Goal: Task Accomplishment & Management: Use online tool/utility

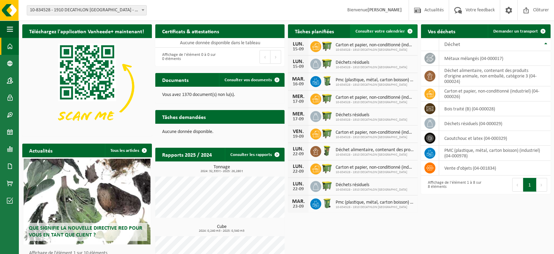
click at [386, 34] on link "Consulter votre calendrier" at bounding box center [383, 31] width 67 height 14
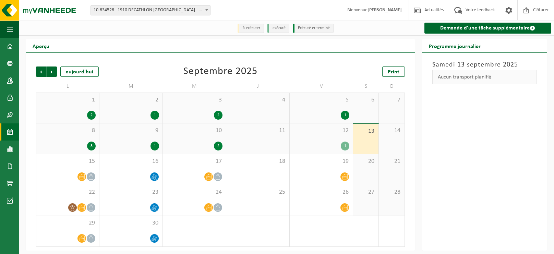
click at [77, 98] on span "1" at bounding box center [68, 100] width 56 height 8
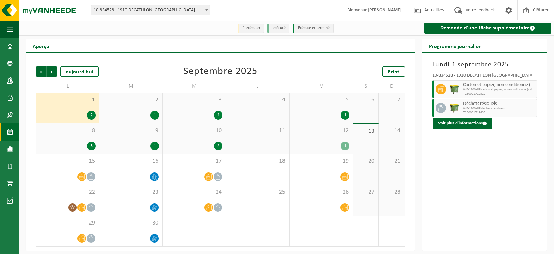
click at [133, 101] on span "2" at bounding box center [131, 100] width 56 height 8
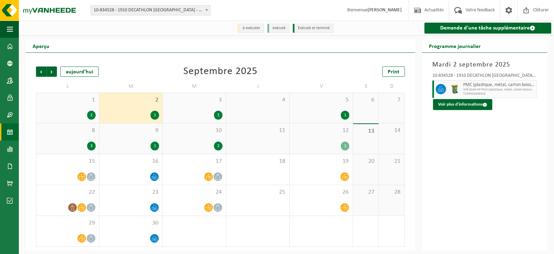
click at [204, 102] on span "3" at bounding box center [194, 100] width 56 height 8
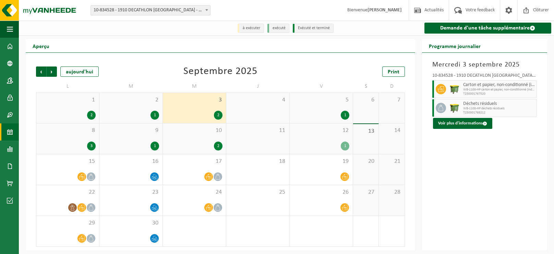
click at [310, 102] on span "5" at bounding box center [321, 100] width 56 height 8
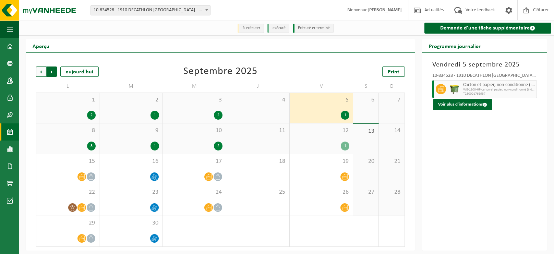
click at [41, 72] on span "Précédent" at bounding box center [41, 72] width 10 height 10
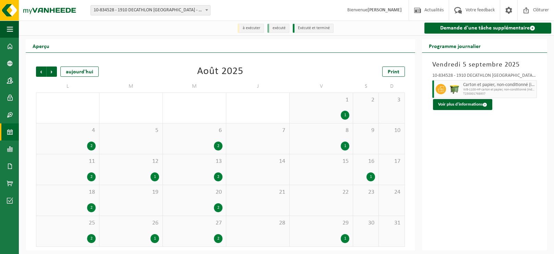
click at [322, 111] on div "1" at bounding box center [321, 115] width 56 height 9
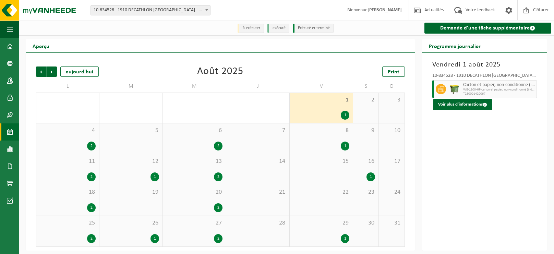
click at [82, 130] on span "4" at bounding box center [68, 131] width 56 height 8
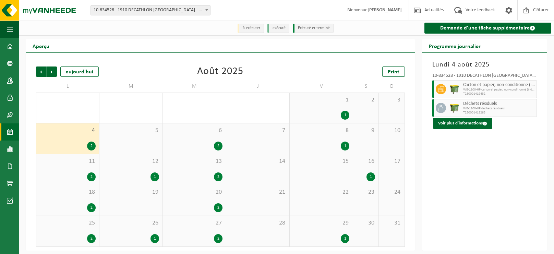
click at [201, 131] on span "6" at bounding box center [194, 131] width 56 height 8
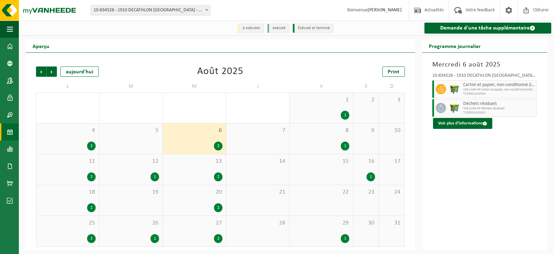
click at [76, 164] on span "11" at bounding box center [68, 162] width 56 height 8
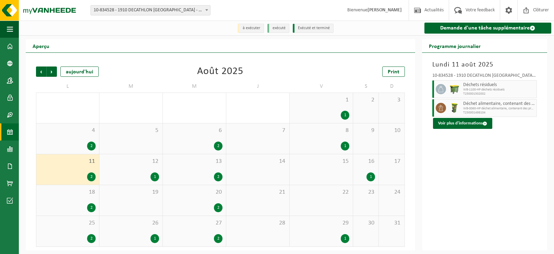
click at [144, 168] on div "12 1" at bounding box center [130, 169] width 63 height 31
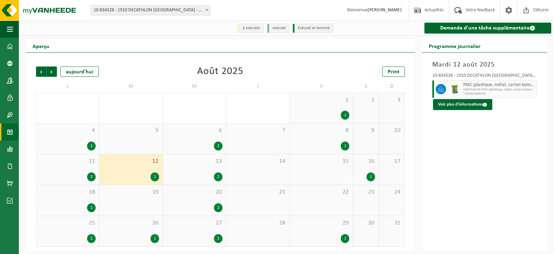
click at [189, 164] on span "13" at bounding box center [194, 162] width 56 height 8
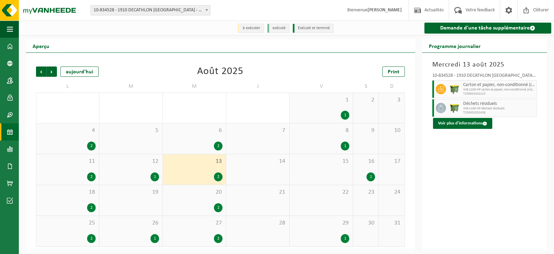
click at [357, 161] on span "16" at bounding box center [366, 162] width 19 height 8
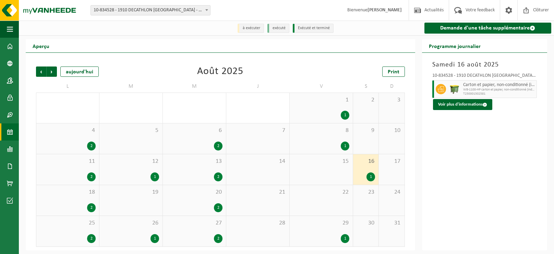
click at [75, 203] on div "2" at bounding box center [68, 207] width 56 height 9
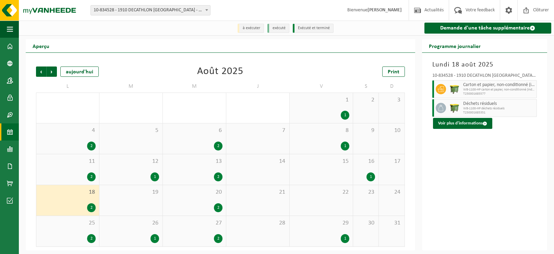
click at [197, 194] on span "20" at bounding box center [194, 193] width 56 height 8
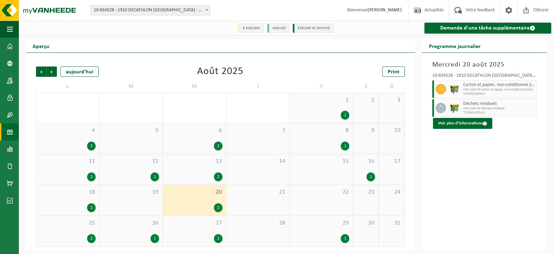
click at [58, 228] on div "25 2" at bounding box center [67, 231] width 63 height 31
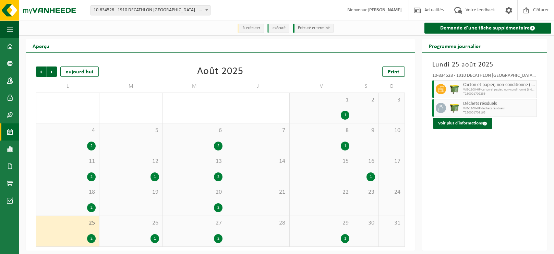
click at [138, 220] on span "26" at bounding box center [131, 224] width 56 height 8
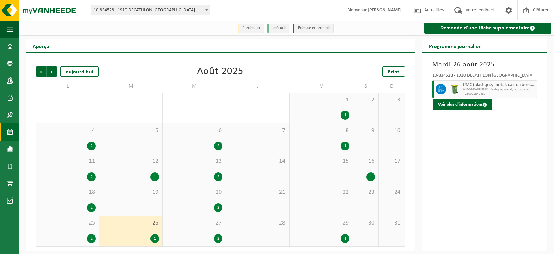
click at [200, 225] on span "27" at bounding box center [194, 224] width 56 height 8
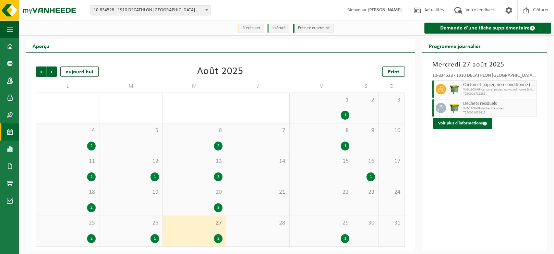
click at [302, 228] on div "29 1" at bounding box center [321, 231] width 63 height 31
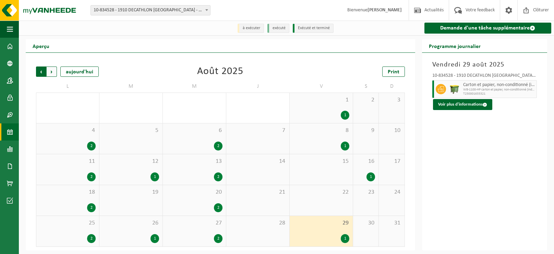
click at [53, 72] on span "Suivant" at bounding box center [52, 72] width 10 height 10
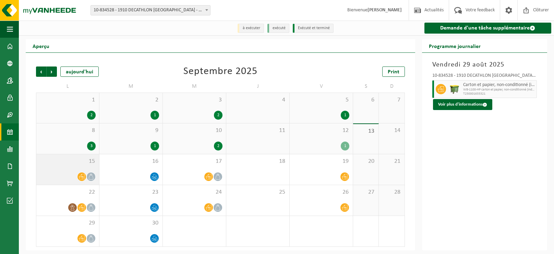
click at [76, 162] on span "15" at bounding box center [68, 162] width 56 height 8
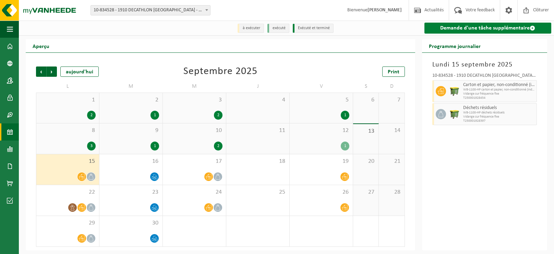
click at [486, 30] on link "Demande d'une tâche supplémentaire" at bounding box center [488, 28] width 127 height 11
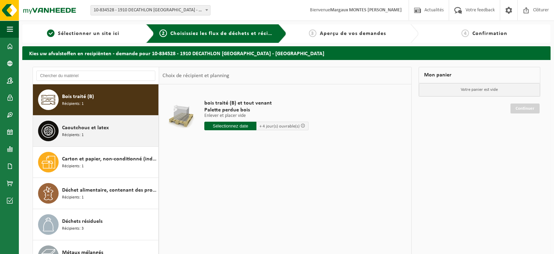
click at [118, 128] on div "Caoutchouc et latex Récipients: 1" at bounding box center [109, 131] width 95 height 21
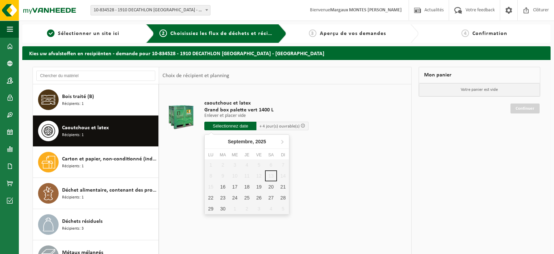
click at [229, 125] on input "text" at bounding box center [230, 126] width 52 height 9
click at [222, 187] on div "16" at bounding box center [223, 186] width 12 height 11
type input "à partir de 2025-09-16"
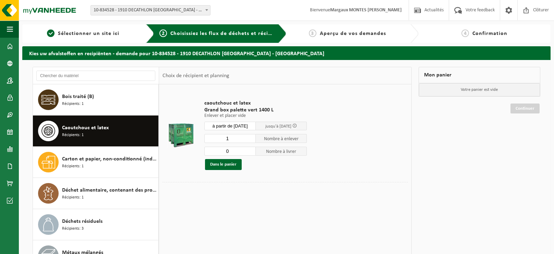
type input "0"
click at [256, 152] on input "0" at bounding box center [229, 151] width 51 height 9
click at [225, 163] on button "Dans le panier" at bounding box center [223, 164] width 37 height 11
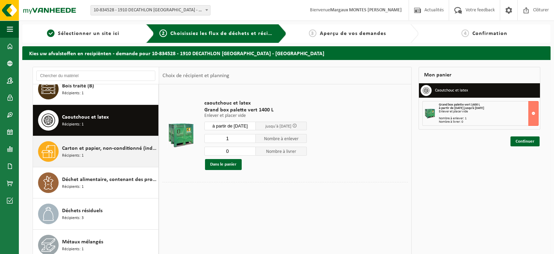
scroll to position [11, 0]
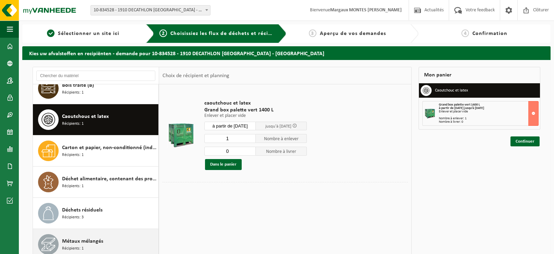
click at [100, 239] on span "Métaux mélangés" at bounding box center [82, 241] width 41 height 8
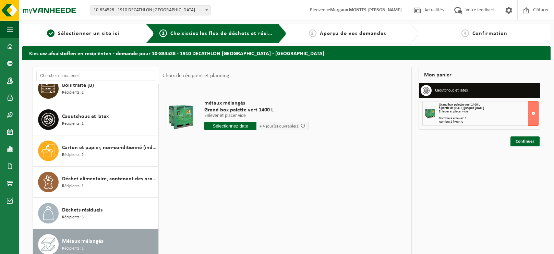
click at [244, 126] on input "text" at bounding box center [230, 126] width 52 height 9
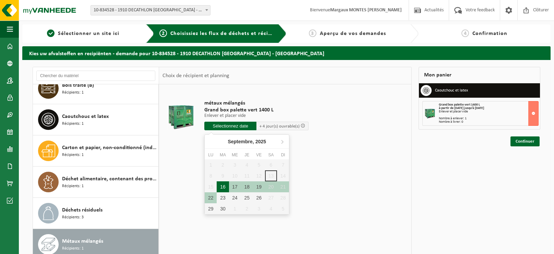
click at [218, 188] on div "16" at bounding box center [223, 186] width 12 height 11
type input "à partir de 2025-09-16"
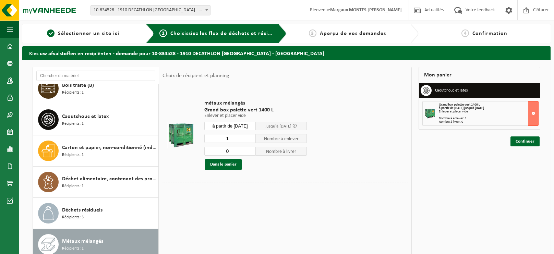
type input "0"
click at [256, 152] on input "0" at bounding box center [229, 151] width 51 height 9
click at [229, 166] on button "Dans le panier" at bounding box center [223, 164] width 37 height 11
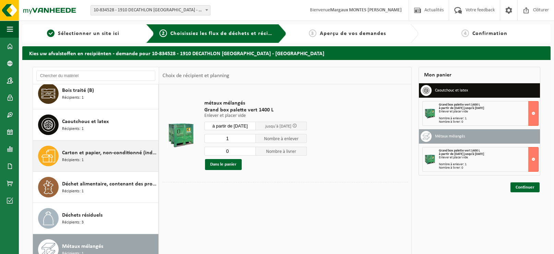
scroll to position [0, 0]
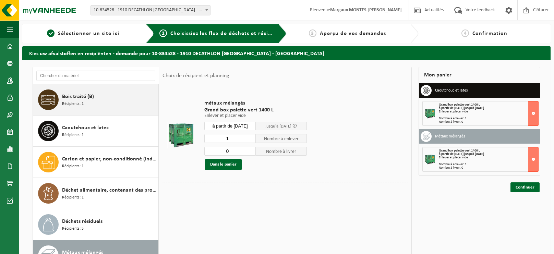
click at [98, 102] on div "Bois traité (B) Récipients: 1" at bounding box center [109, 100] width 95 height 21
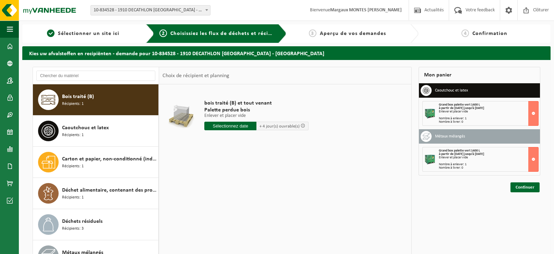
click at [243, 127] on input "text" at bounding box center [230, 126] width 52 height 9
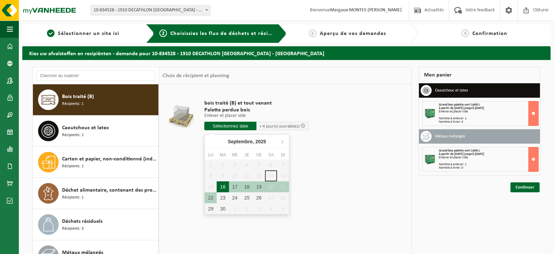
click at [224, 184] on div "16" at bounding box center [223, 186] width 12 height 11
type input "à partir de 2025-09-16"
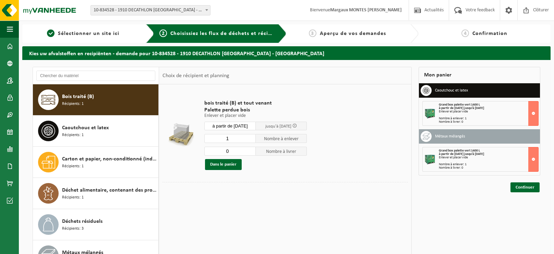
type input "0"
click at [256, 152] on input "0" at bounding box center [229, 151] width 51 height 9
click at [223, 168] on button "Dans le panier" at bounding box center [223, 164] width 37 height 11
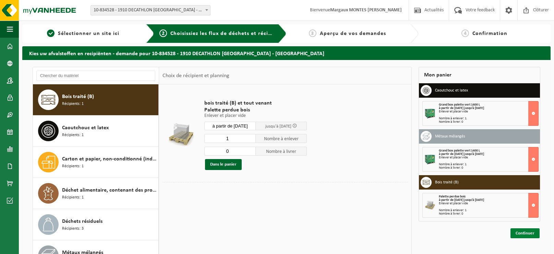
click at [537, 236] on link "Continuer" at bounding box center [525, 233] width 29 height 10
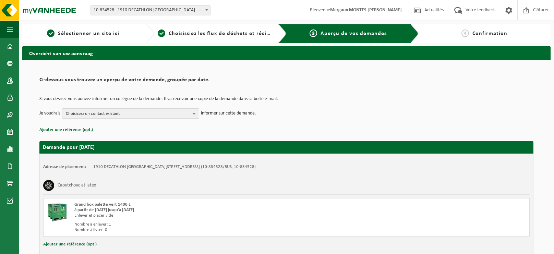
click at [177, 115] on span "Choisissez un contact existant" at bounding box center [128, 114] width 124 height 10
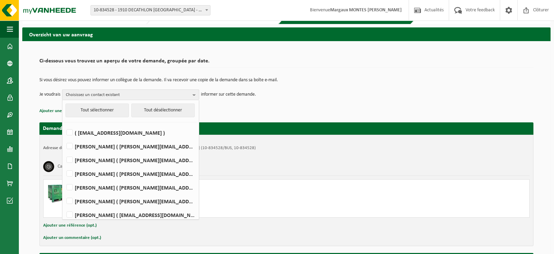
scroll to position [27, 0]
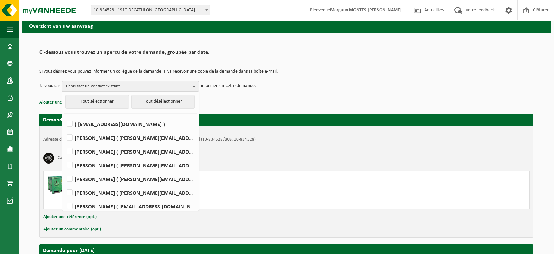
click at [312, 89] on td "Je voudrais Choisissez un contact existant Tout sélectionner Tout désélectionne…" at bounding box center [286, 86] width 494 height 10
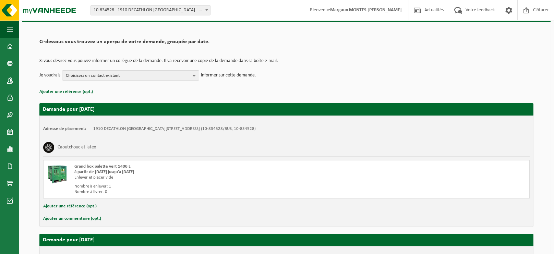
scroll to position [0, 0]
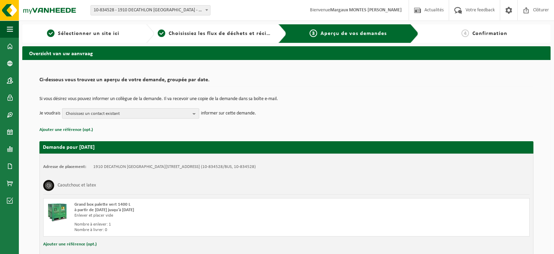
click at [184, 117] on span "Choisissez un contact existant" at bounding box center [128, 114] width 124 height 10
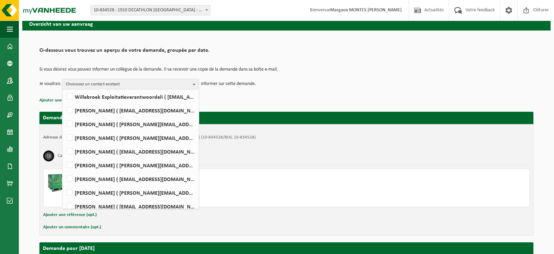
scroll to position [181, 0]
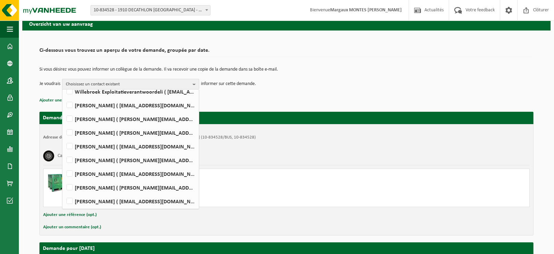
click at [319, 93] on div "Si vous désirez vous pouvez informer un collègue de la demande. Il va recevoir …" at bounding box center [286, 78] width 494 height 36
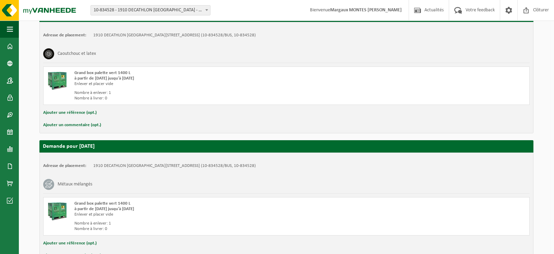
scroll to position [306, 0]
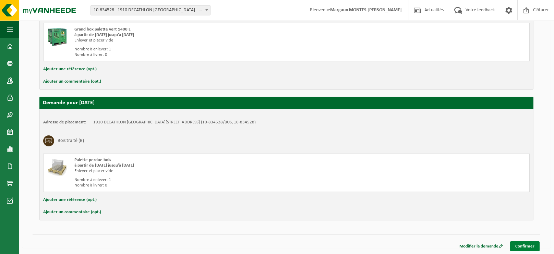
click at [525, 245] on link "Confirmer" at bounding box center [525, 247] width 30 height 10
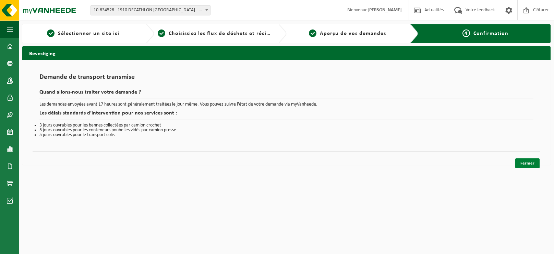
click at [523, 162] on link "Fermer" at bounding box center [528, 163] width 24 height 10
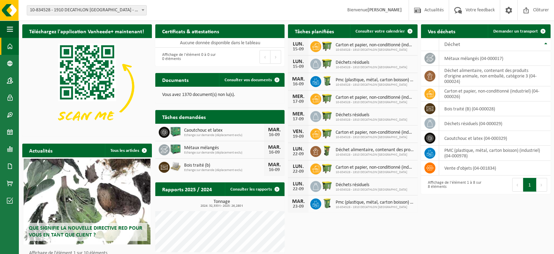
click at [180, 118] on h2 "Tâches demandées" at bounding box center [183, 116] width 57 height 13
click at [185, 116] on h2 "Tâches demandées" at bounding box center [183, 116] width 57 height 13
